Goal: Check status

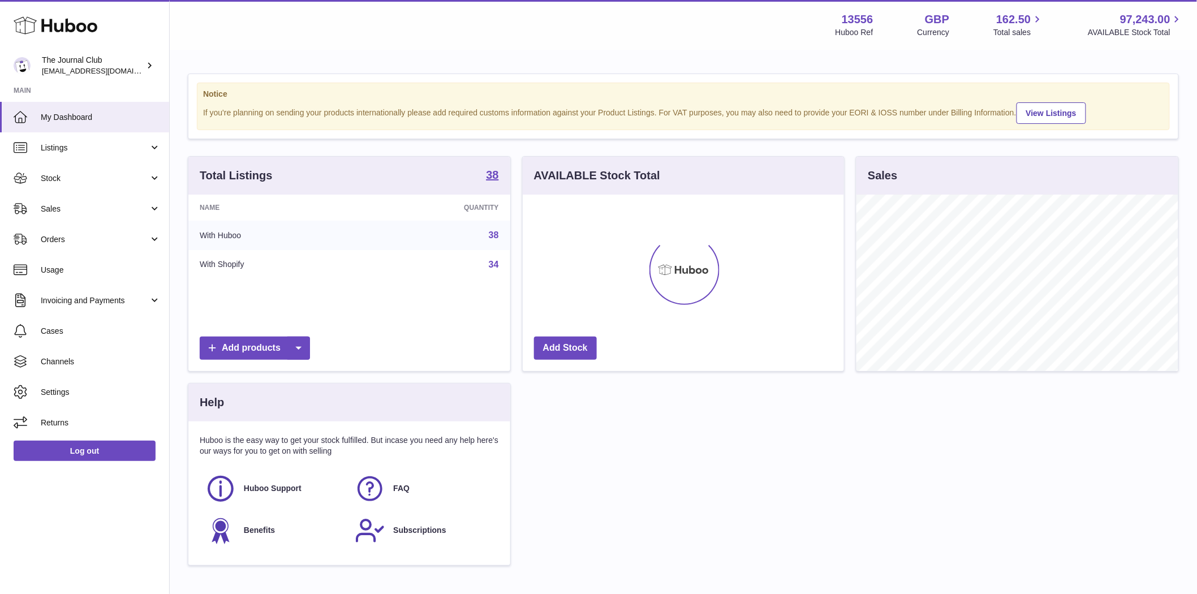
scroll to position [176, 321]
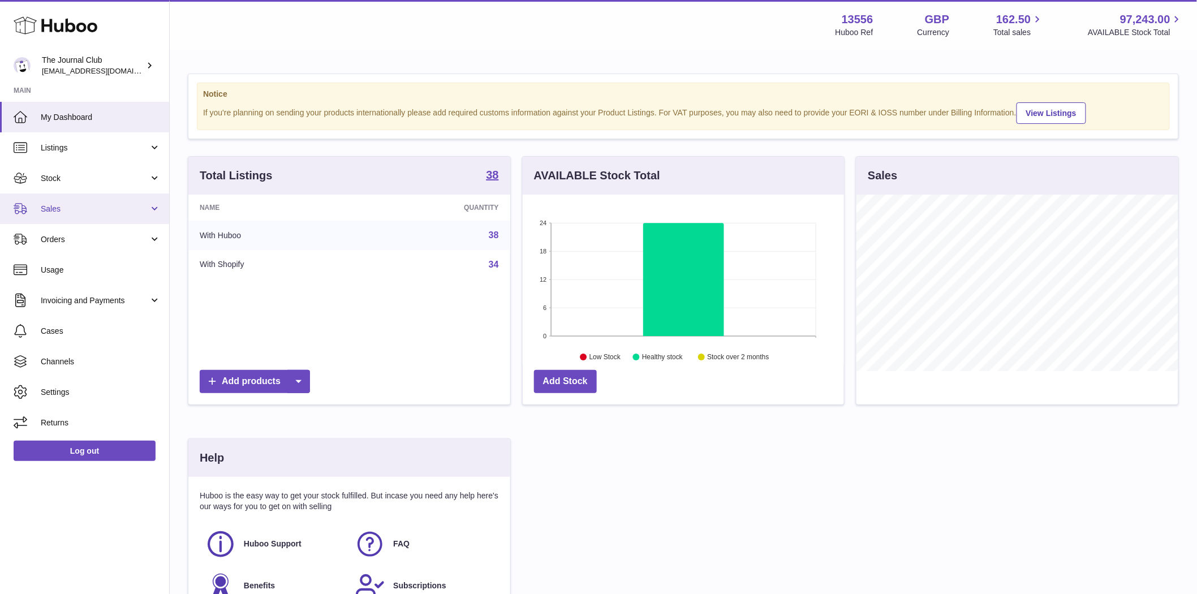
click at [57, 212] on span "Sales" at bounding box center [95, 209] width 108 height 11
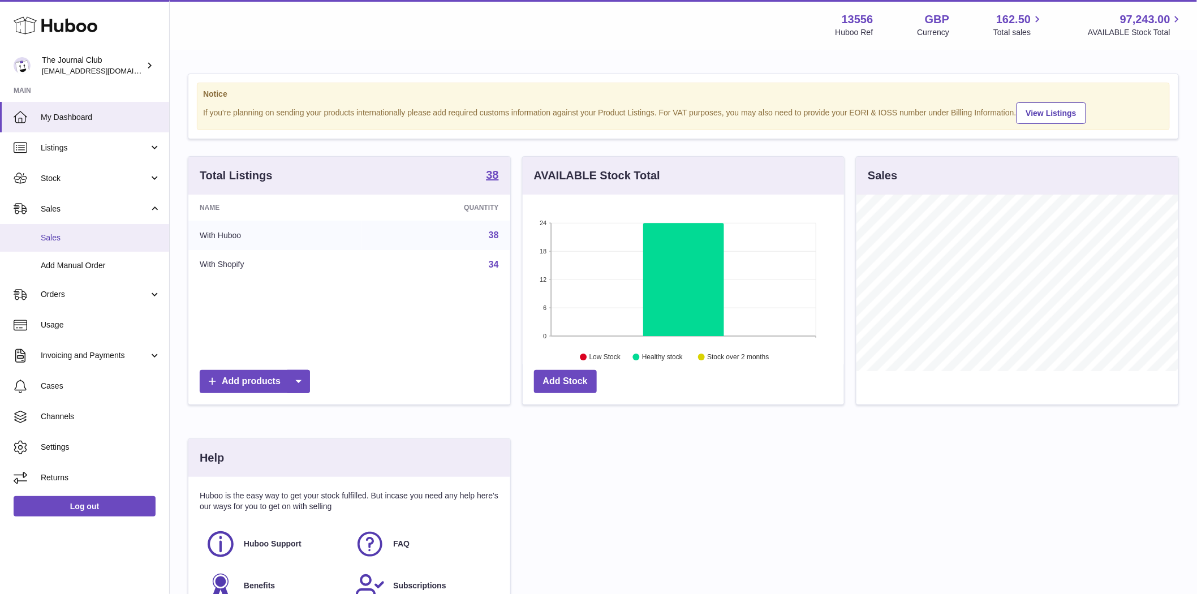
click at [59, 234] on span "Sales" at bounding box center [101, 237] width 120 height 11
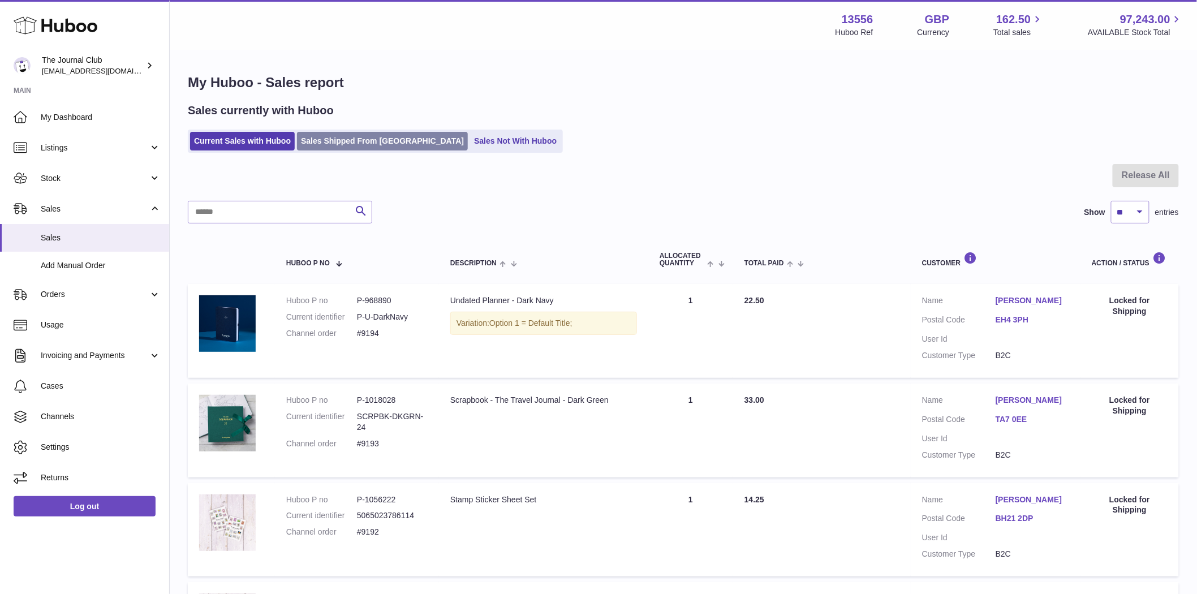
click at [315, 140] on link "Sales Shipped From Huboo" at bounding box center [382, 141] width 171 height 19
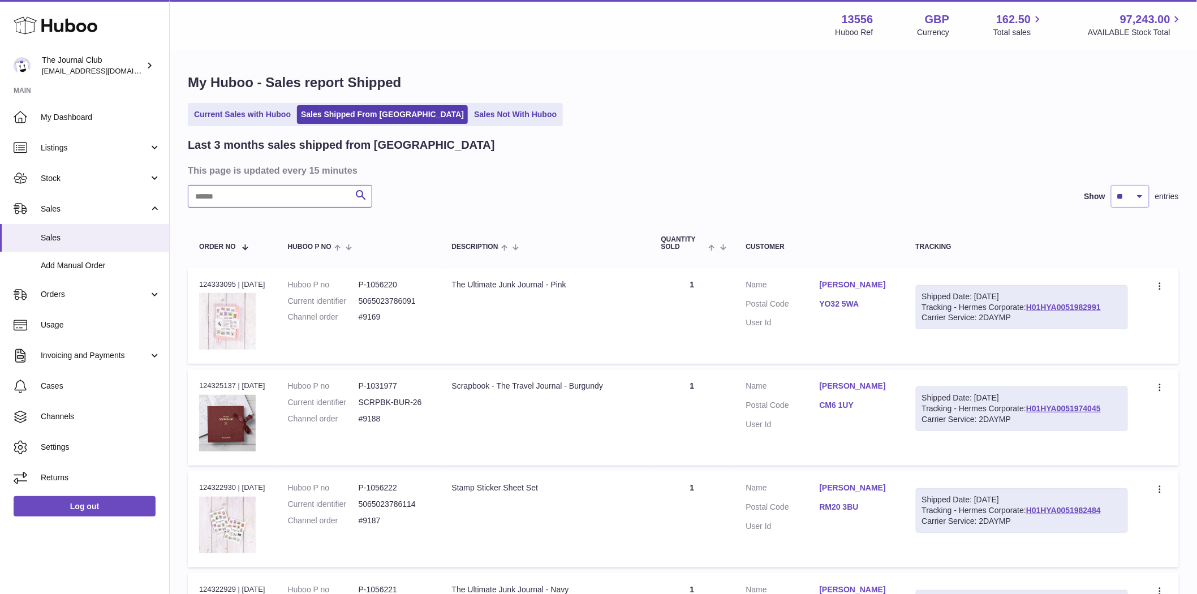
click at [235, 205] on input "text" at bounding box center [280, 196] width 184 height 23
paste input "*****"
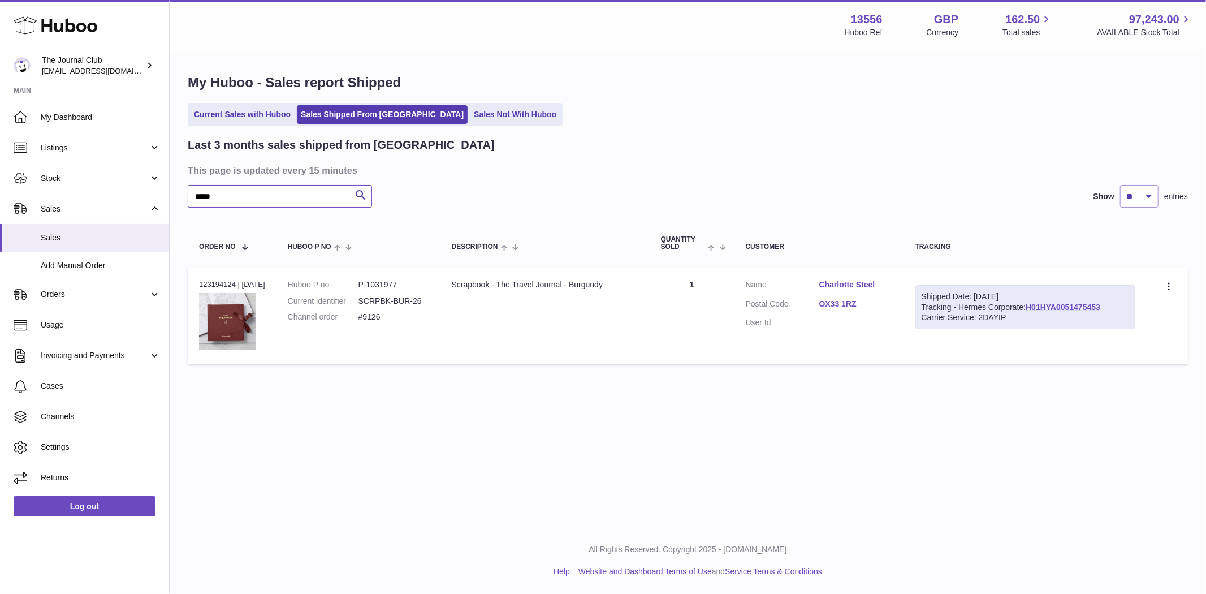
type input "*****"
drag, startPoint x: 408, startPoint y: 284, endPoint x: 372, endPoint y: 286, distance: 36.8
click at [372, 286] on dd "P-1031977" at bounding box center [394, 284] width 71 height 11
copy dd "1031977"
click at [213, 282] on div "Order no 123194124 | [DATE]" at bounding box center [232, 284] width 66 height 10
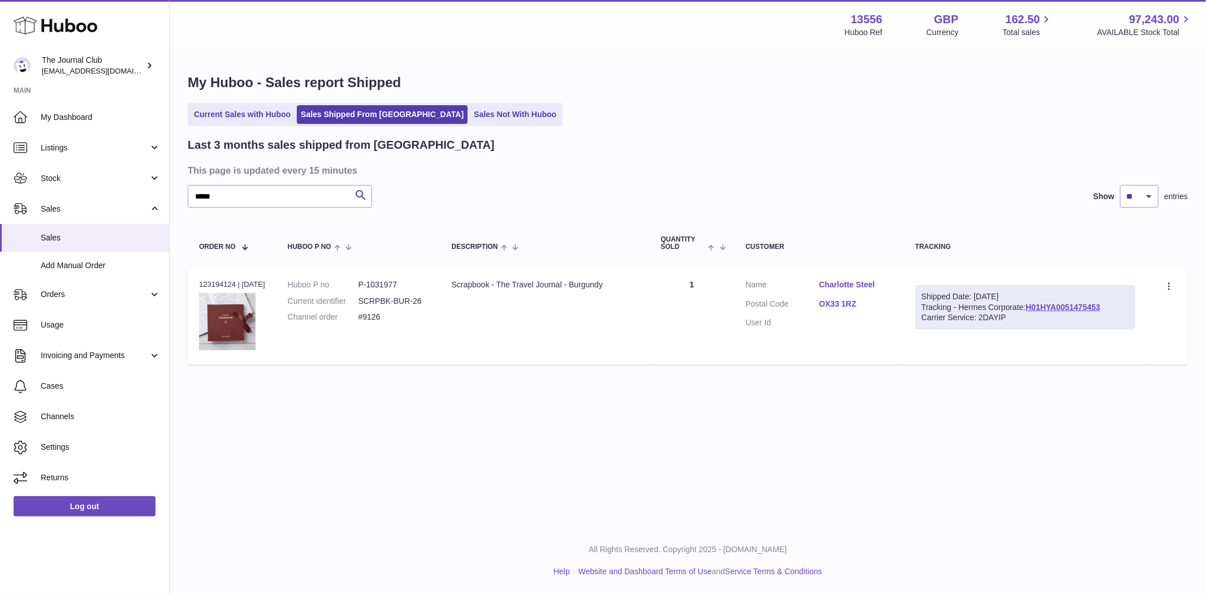
click at [213, 282] on div "Order no 123194124 | [DATE]" at bounding box center [232, 284] width 66 height 10
copy div "123194124"
